Goal: Transaction & Acquisition: Purchase product/service

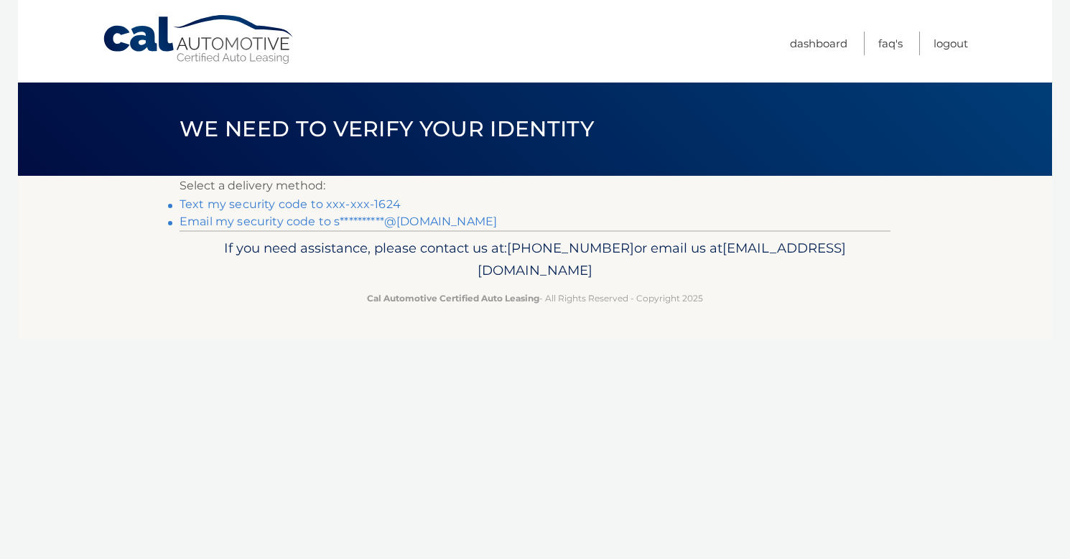
click at [373, 205] on link "Text my security code to xxx-xxx-1624" at bounding box center [289, 204] width 221 height 14
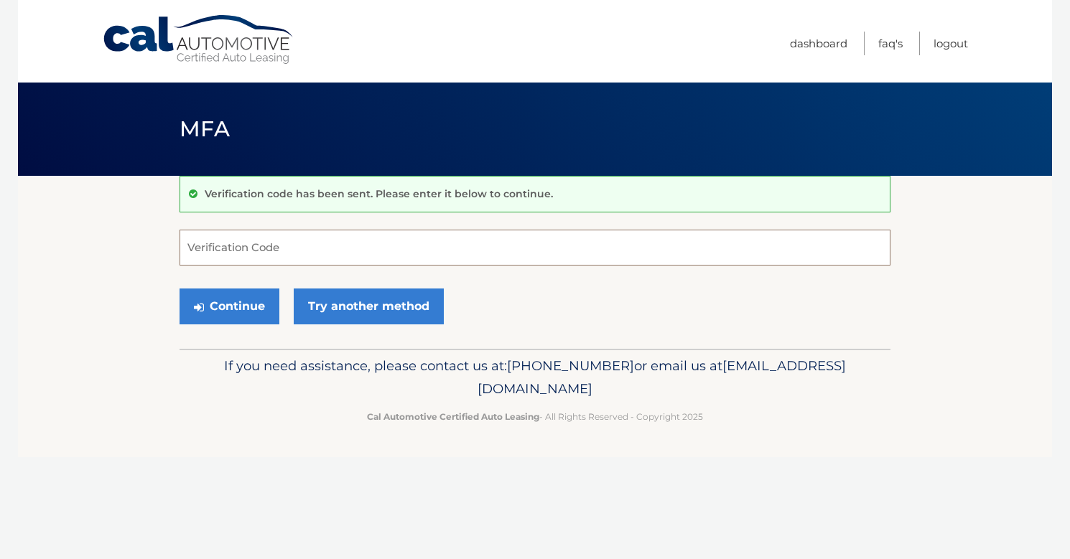
click at [355, 244] on input "Verification Code" at bounding box center [534, 248] width 711 height 36
type input "217594"
click at [205, 305] on button "Continue" at bounding box center [229, 307] width 100 height 36
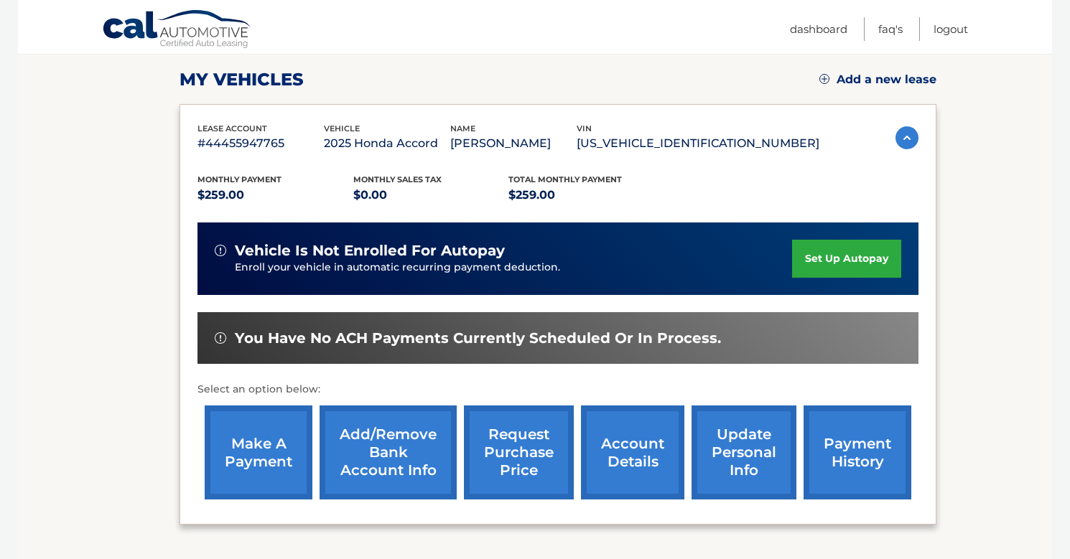
scroll to position [188, 0]
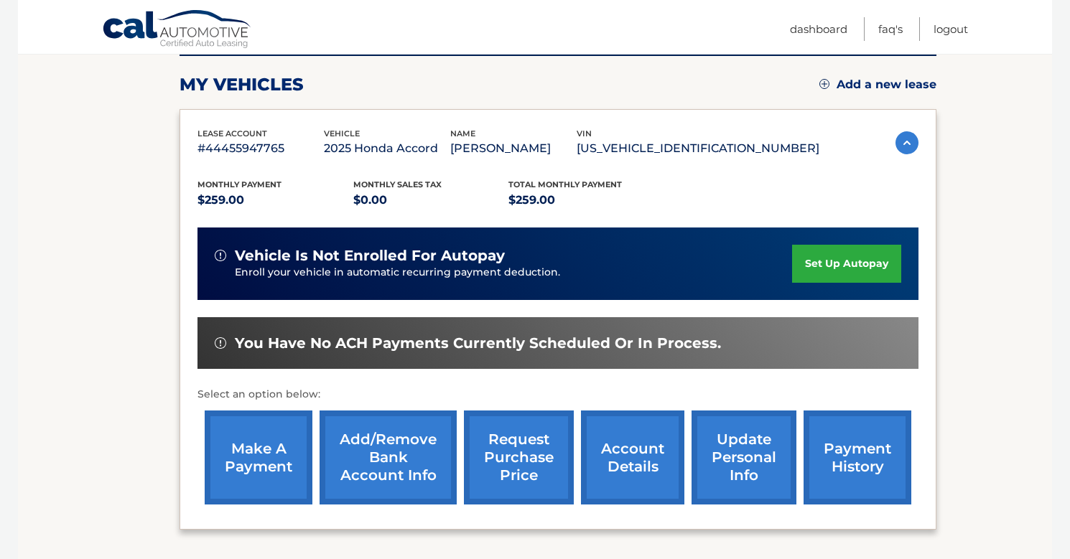
click at [636, 468] on link "account details" at bounding box center [632, 458] width 103 height 94
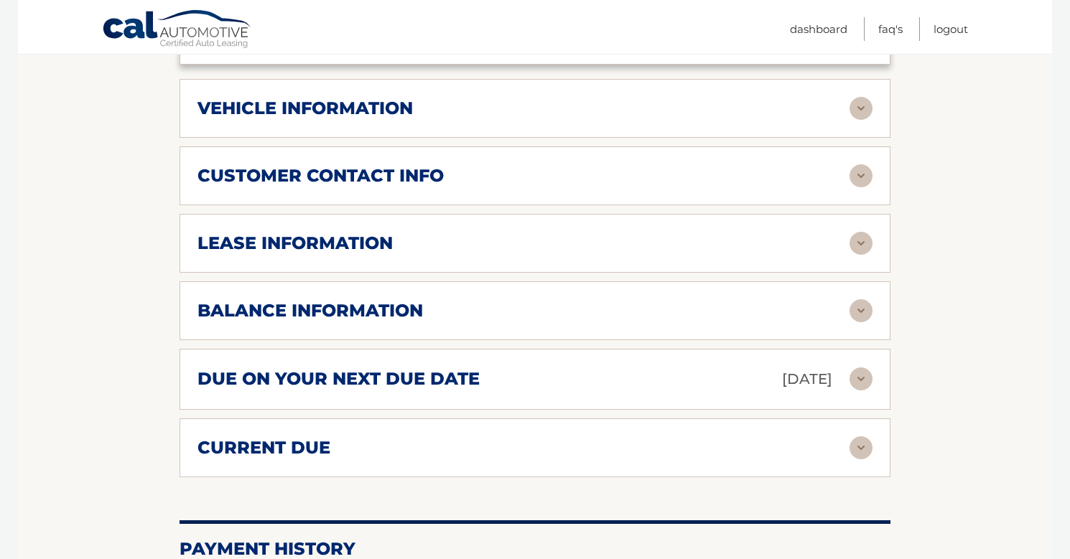
scroll to position [708, 0]
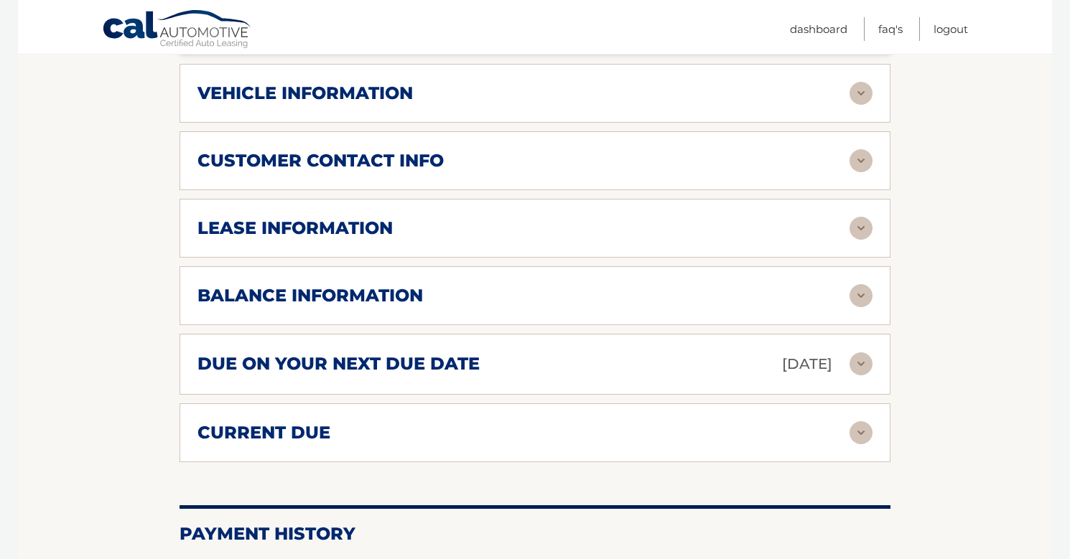
click at [635, 285] on div "balance information" at bounding box center [523, 296] width 652 height 22
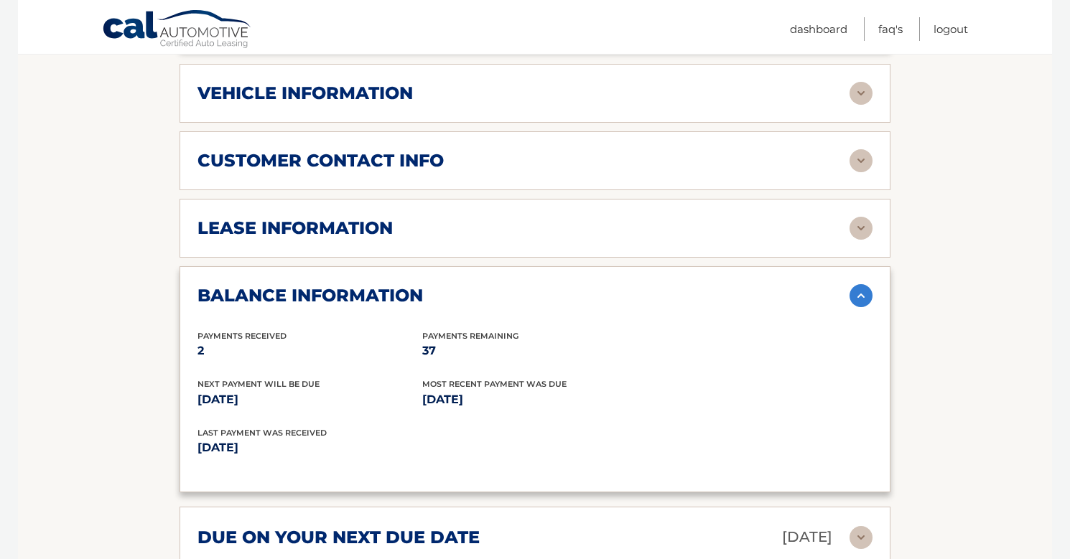
click at [635, 285] on div "balance information" at bounding box center [523, 296] width 652 height 22
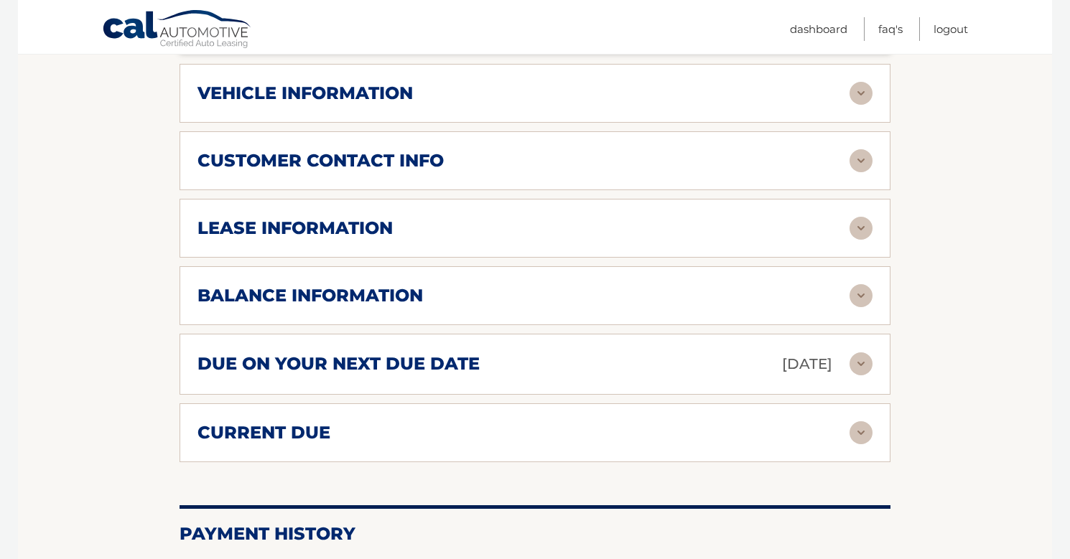
click at [603, 352] on div "due on your next due date Sep 17, 2025" at bounding box center [523, 364] width 652 height 25
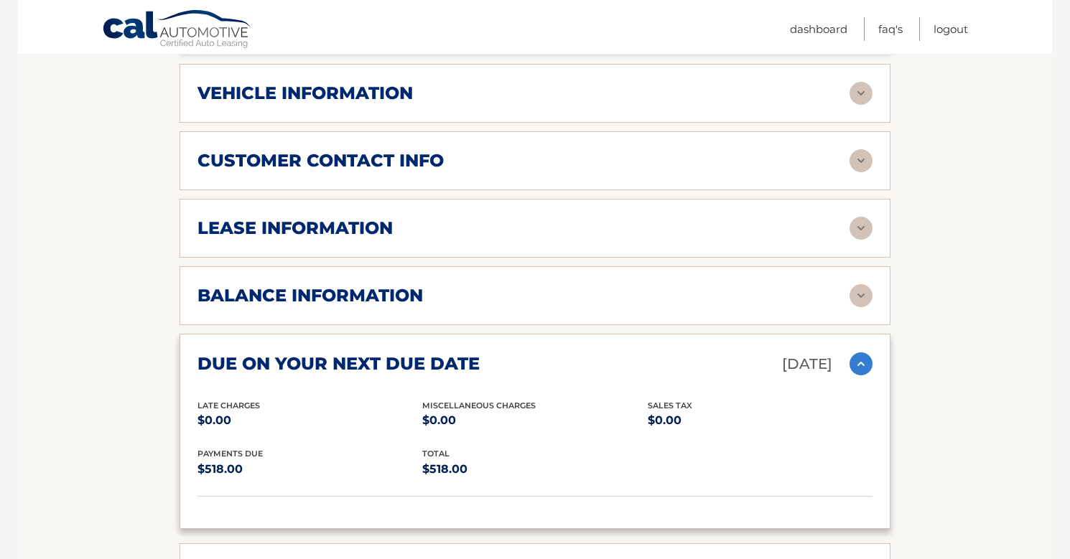
click at [604, 285] on div "balance information" at bounding box center [523, 296] width 652 height 22
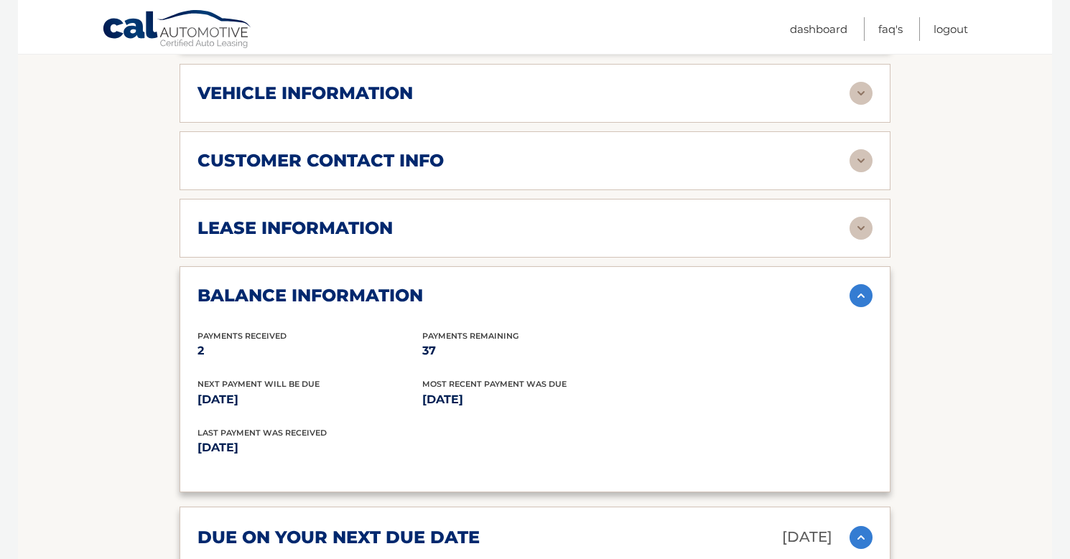
click at [604, 285] on div "balance information" at bounding box center [523, 296] width 652 height 22
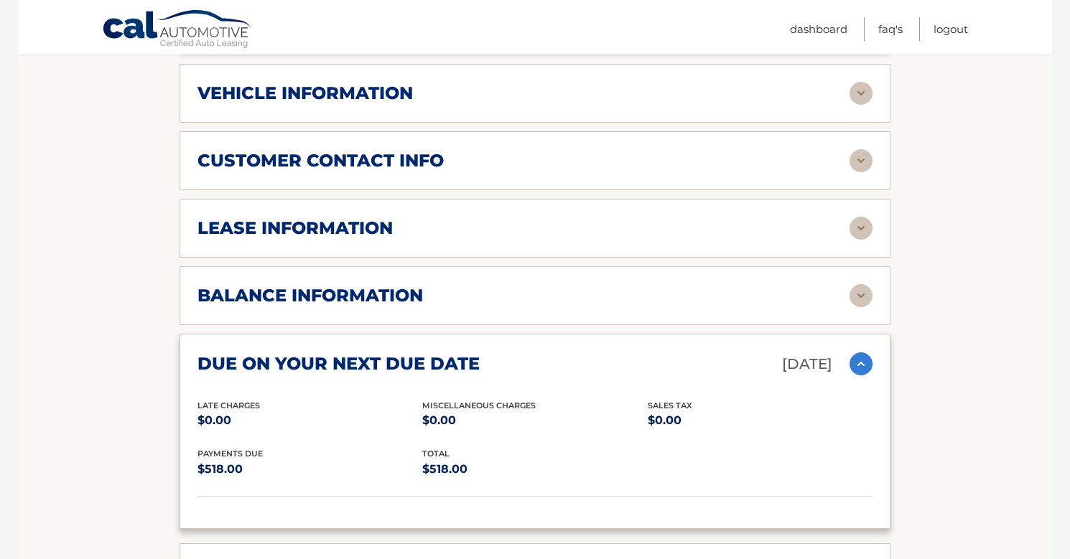
click at [620, 285] on div "balance information" at bounding box center [523, 296] width 652 height 22
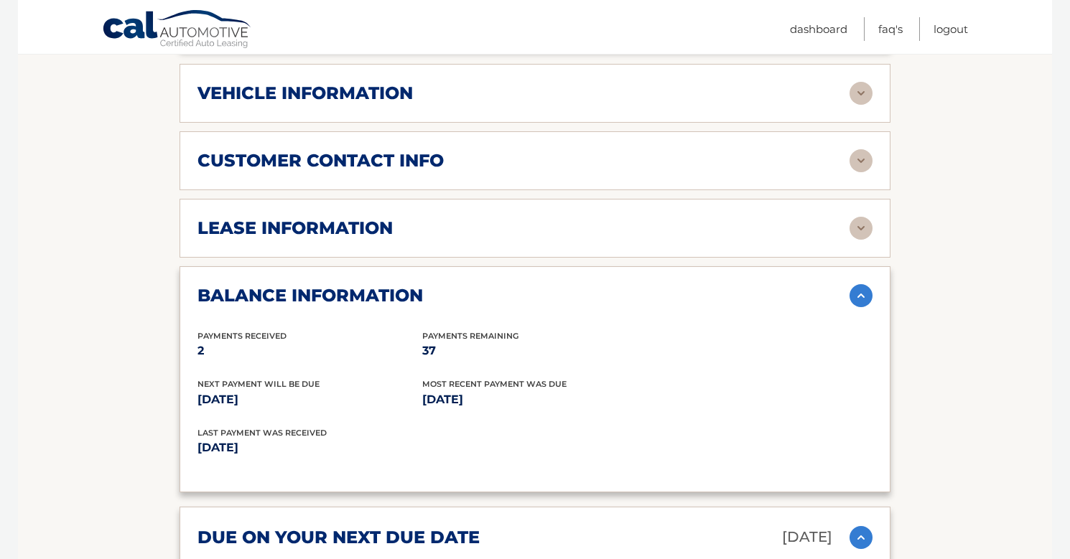
click at [619, 285] on div "balance information" at bounding box center [523, 296] width 652 height 22
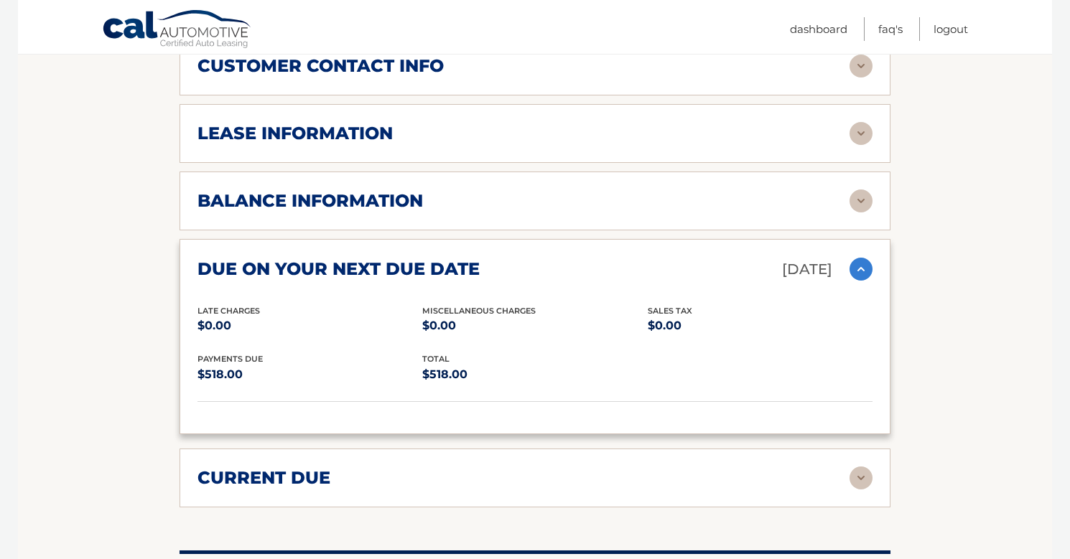
scroll to position [856, 0]
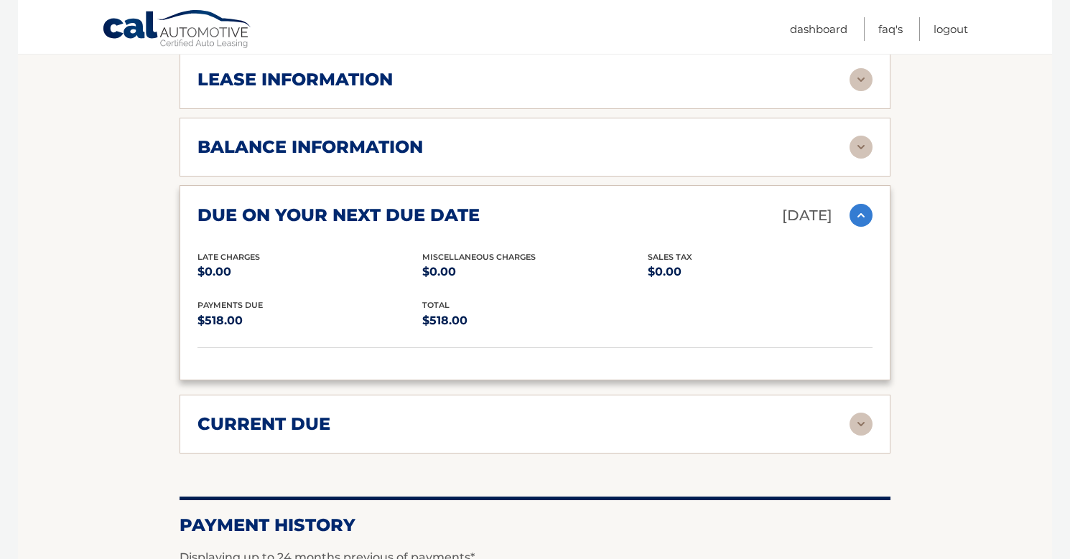
click at [575, 413] on div "current due" at bounding box center [523, 424] width 652 height 22
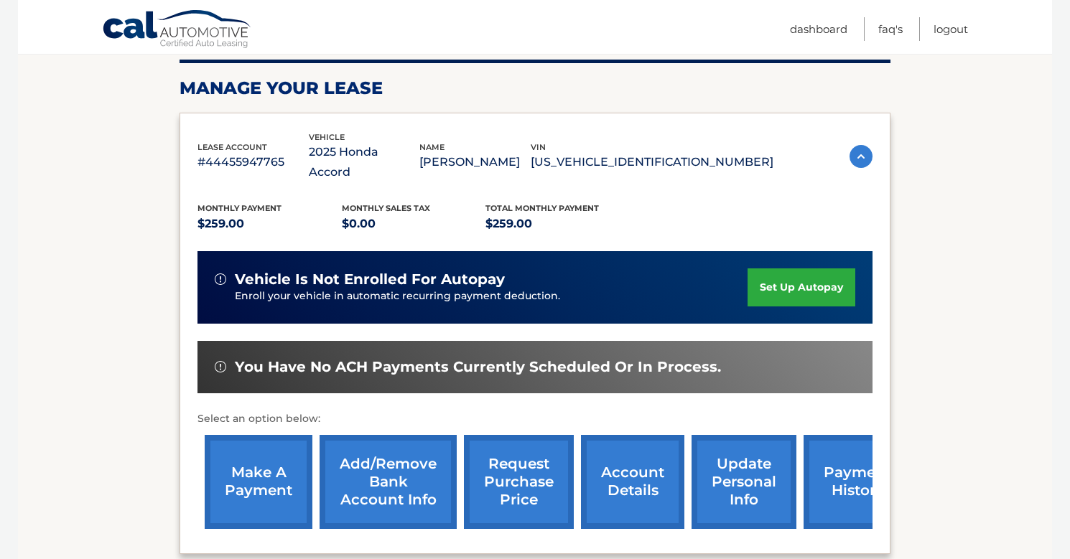
scroll to position [205, 0]
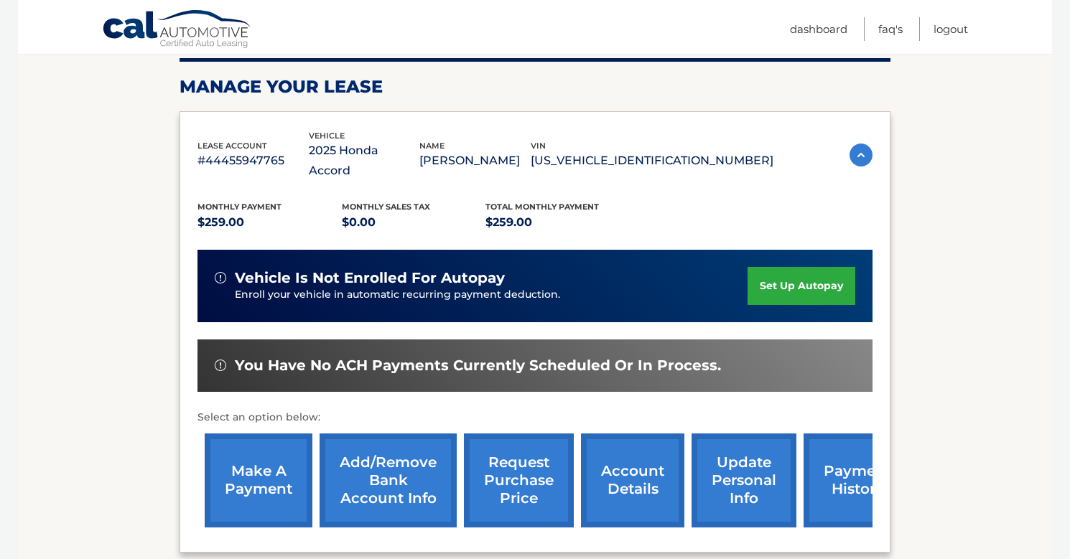
click at [256, 454] on link "make a payment" at bounding box center [259, 481] width 108 height 94
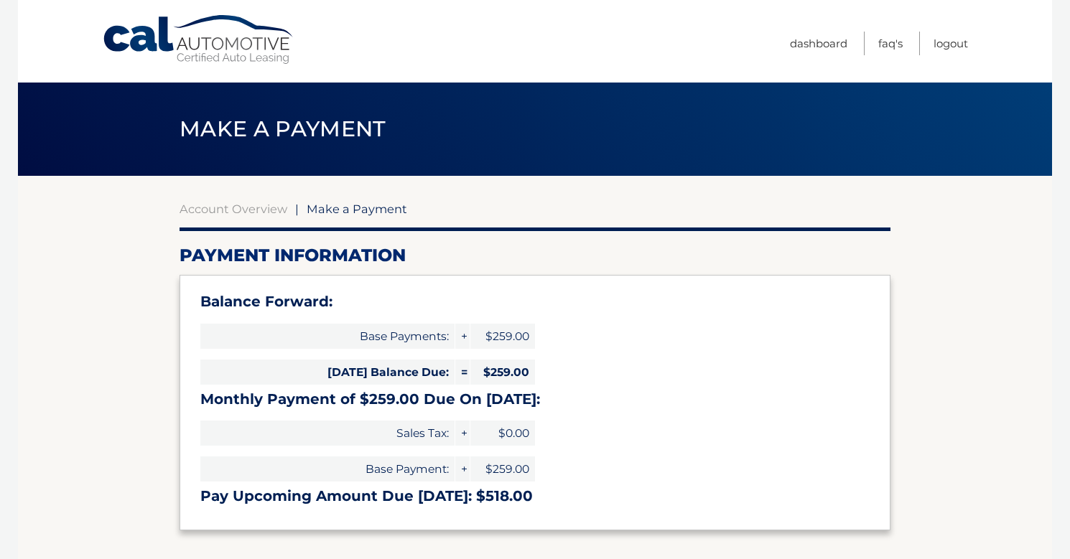
select select "NzcwYTNjM2MtYjI4NC00NzgxLWEwMWYtZGEyN2VmM2VlYzMx"
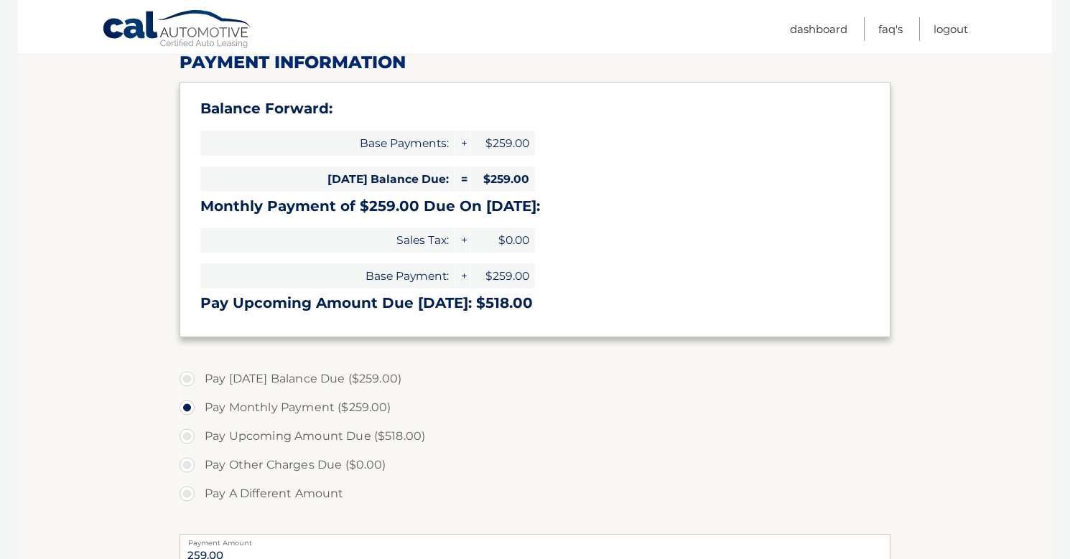
scroll to position [211, 0]
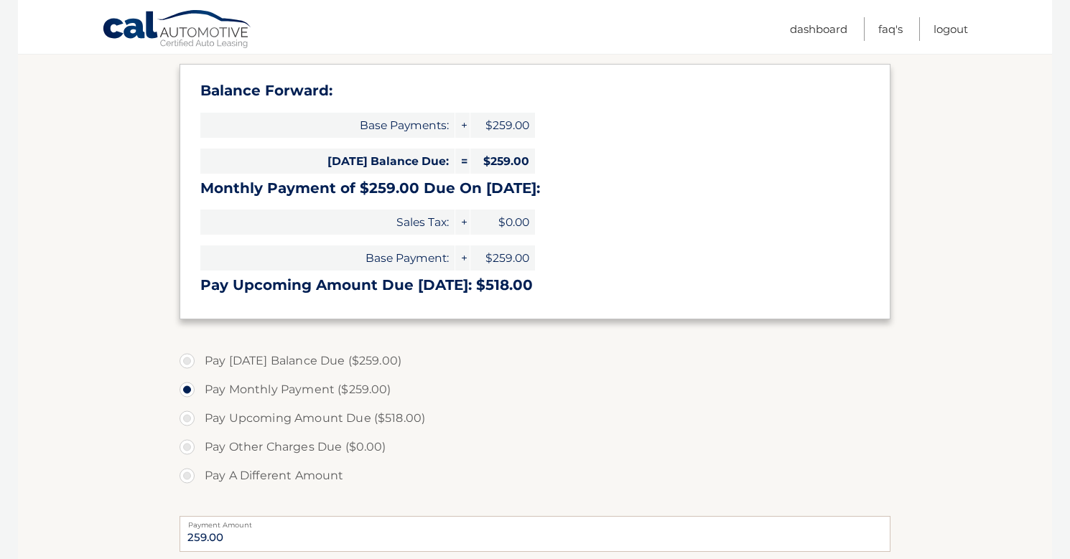
click at [327, 360] on label "Pay [DATE] Balance Due ($259.00)" at bounding box center [534, 361] width 711 height 29
click at [200, 360] on input "Pay Today's Balance Due ($259.00)" at bounding box center [192, 358] width 14 height 23
radio input "true"
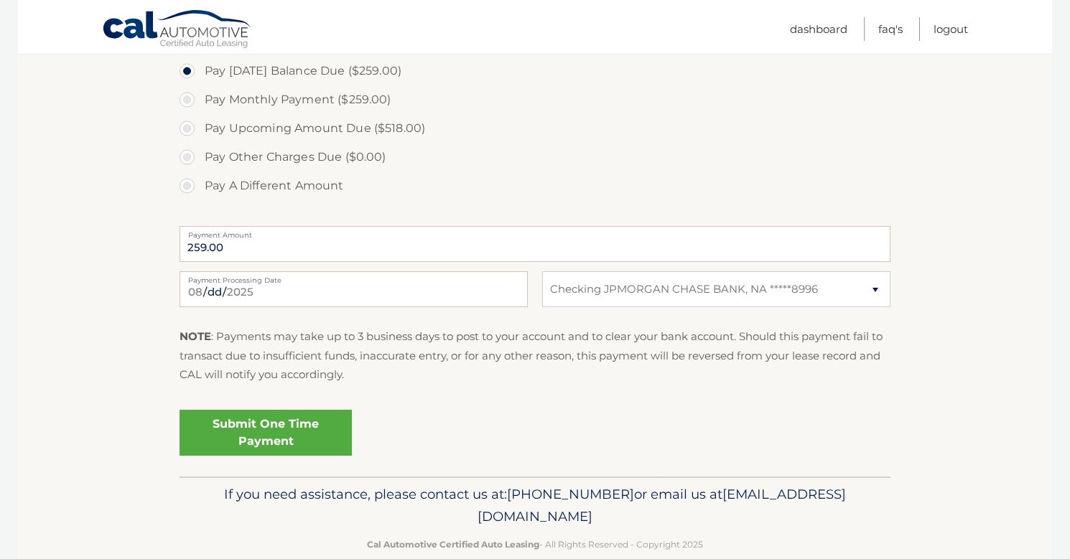
scroll to position [506, 0]
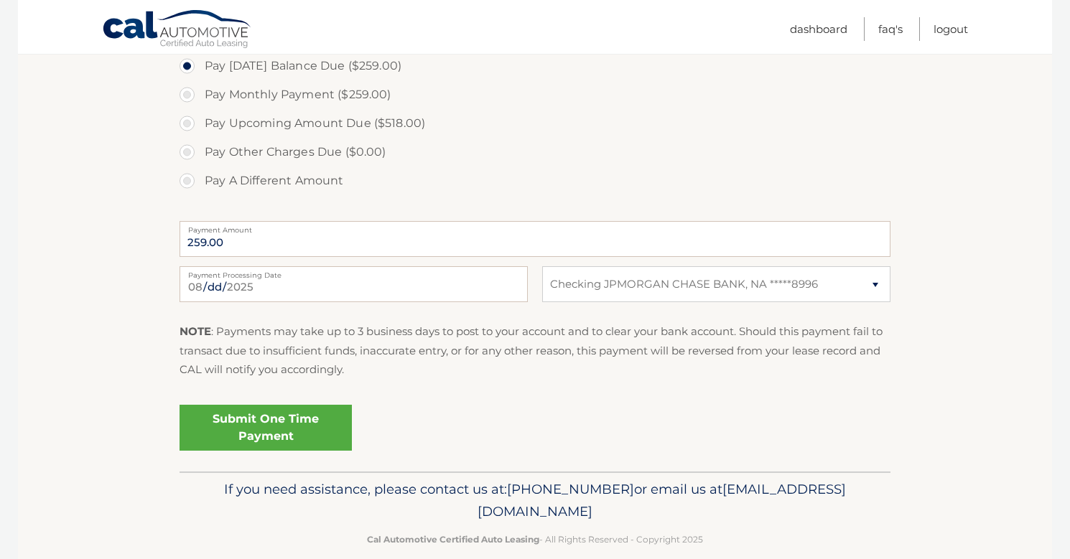
click at [269, 421] on link "Submit One Time Payment" at bounding box center [265, 428] width 172 height 46
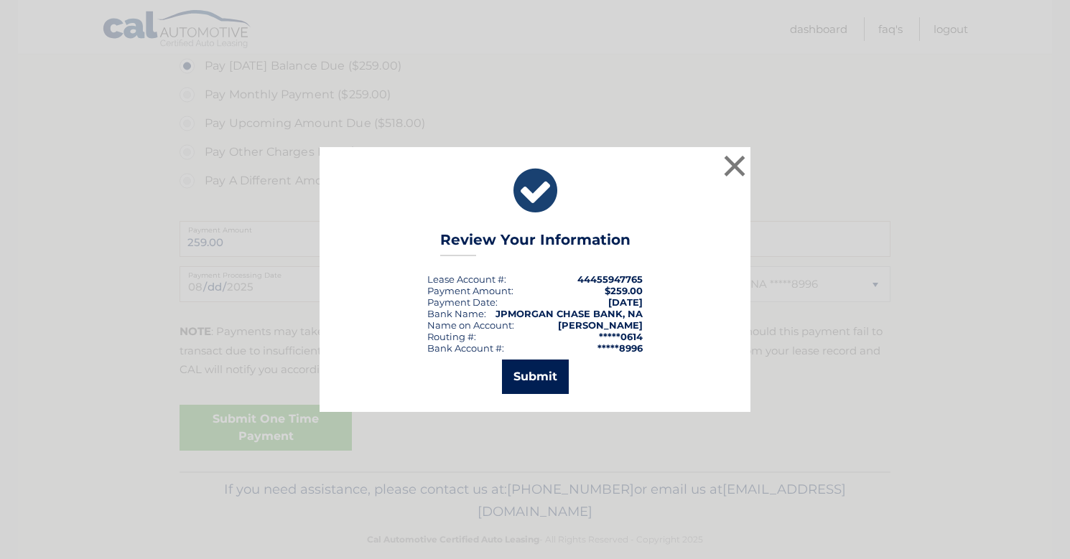
click at [530, 376] on button "Submit" at bounding box center [535, 377] width 67 height 34
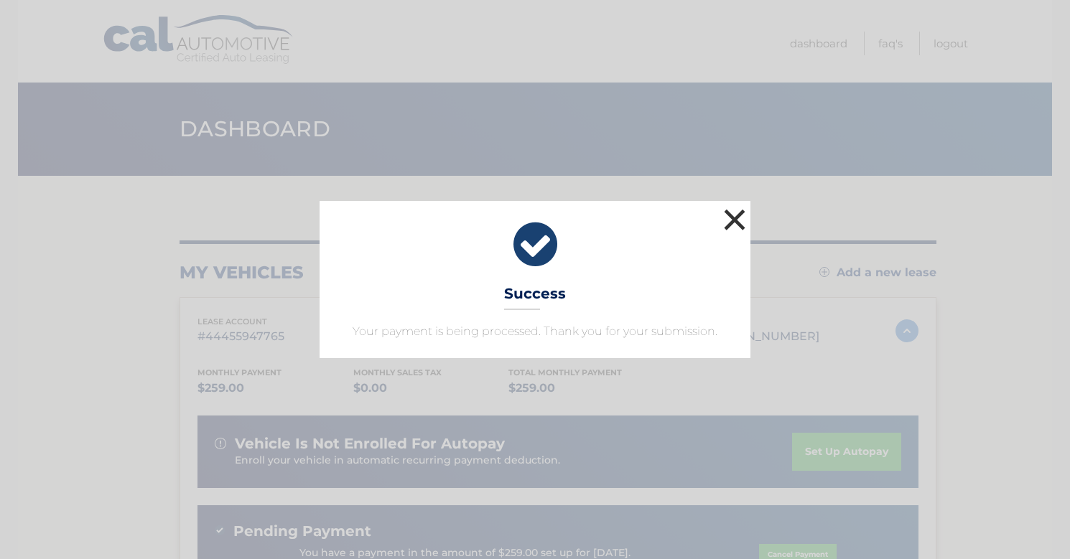
click at [732, 221] on button "×" at bounding box center [734, 219] width 29 height 29
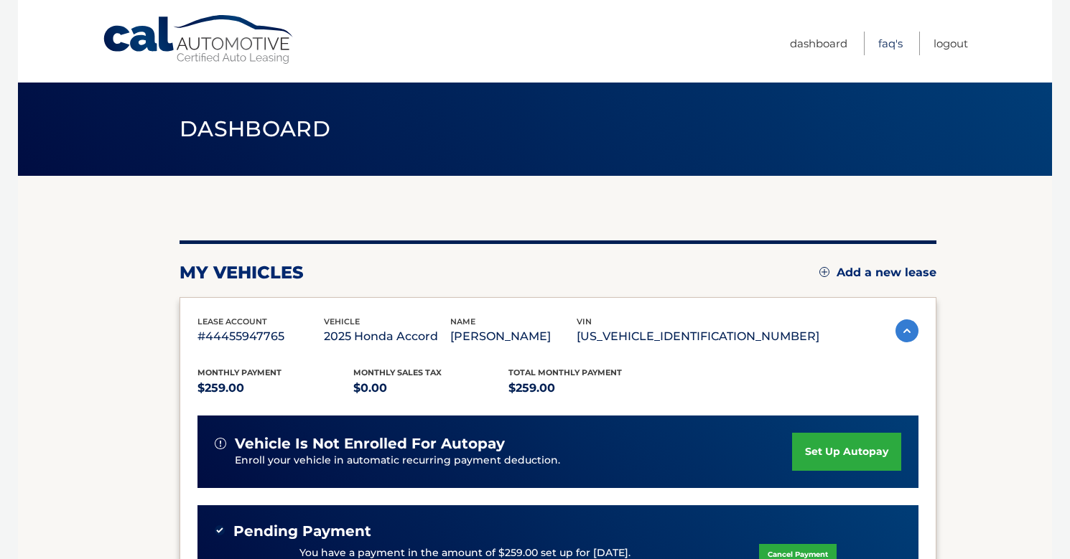
click at [887, 48] on link "FAQ's" at bounding box center [890, 44] width 24 height 24
